Goal: Feedback & Contribution: Submit feedback/report problem

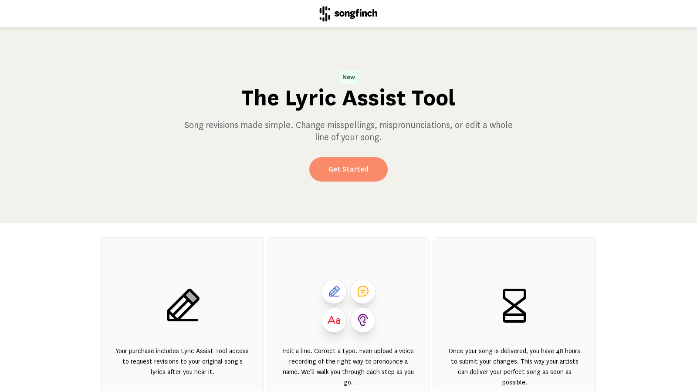
click at [350, 165] on link "Get Started" at bounding box center [348, 169] width 78 height 24
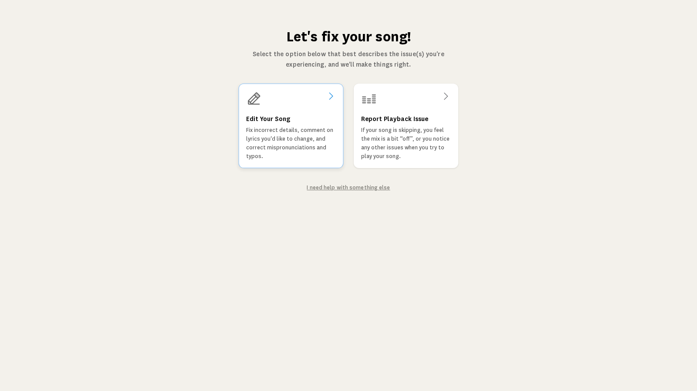
click at [276, 135] on p "Fix incorrect details, comment on lyrics you'd like to change, and correct misp…" at bounding box center [291, 143] width 90 height 35
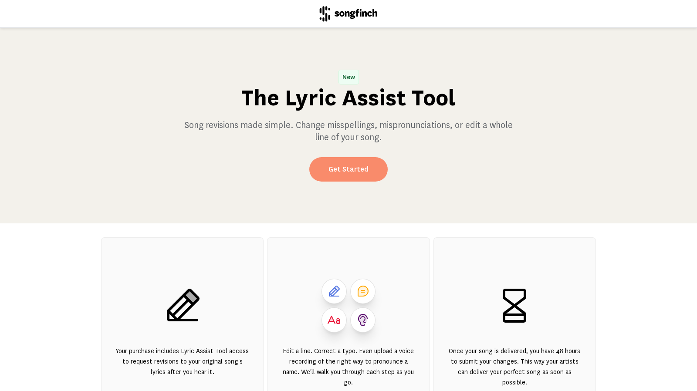
click at [334, 169] on link "Get Started" at bounding box center [348, 169] width 78 height 24
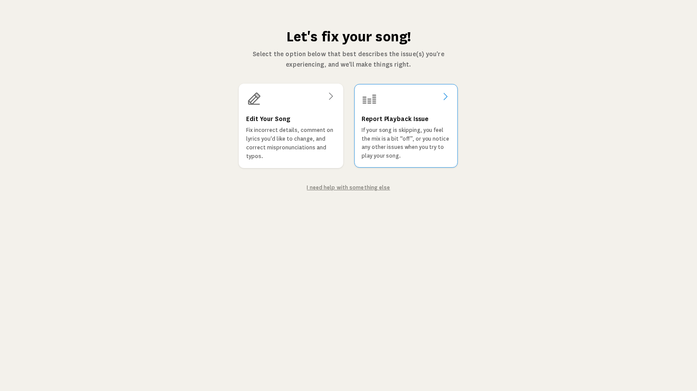
click at [396, 151] on p "If your song is skipping, you feel the mix is a bit “off”, or you notice any ot…" at bounding box center [405, 143] width 89 height 34
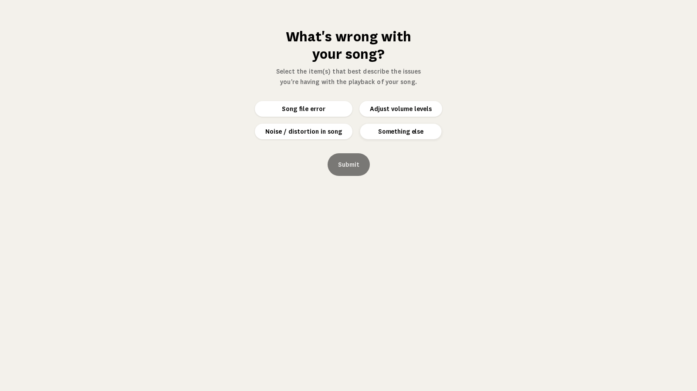
click at [395, 134] on button "Something else" at bounding box center [400, 131] width 81 height 15
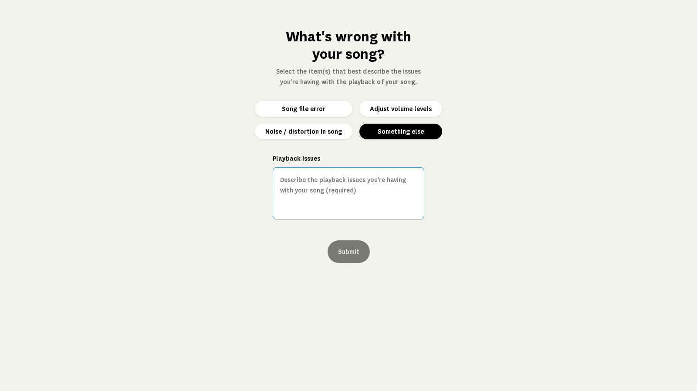
click at [313, 186] on textarea "Playback issues" at bounding box center [348, 193] width 151 height 52
type textarea "t"
type textarea "T"
type textarea "There are missing lyrics in the audio version of the song. During playback, at …"
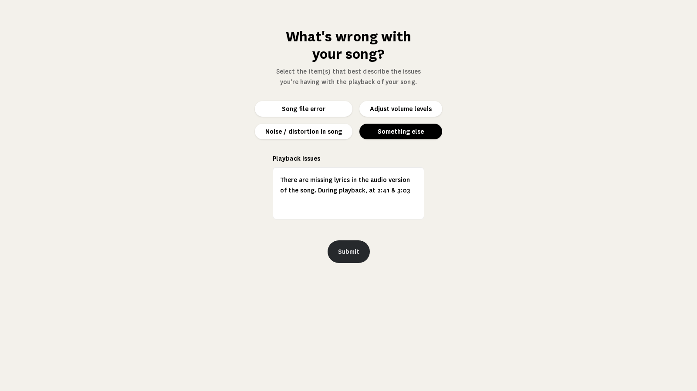
click at [350, 249] on button "Submit" at bounding box center [348, 251] width 42 height 23
